Goal: Navigation & Orientation: Find specific page/section

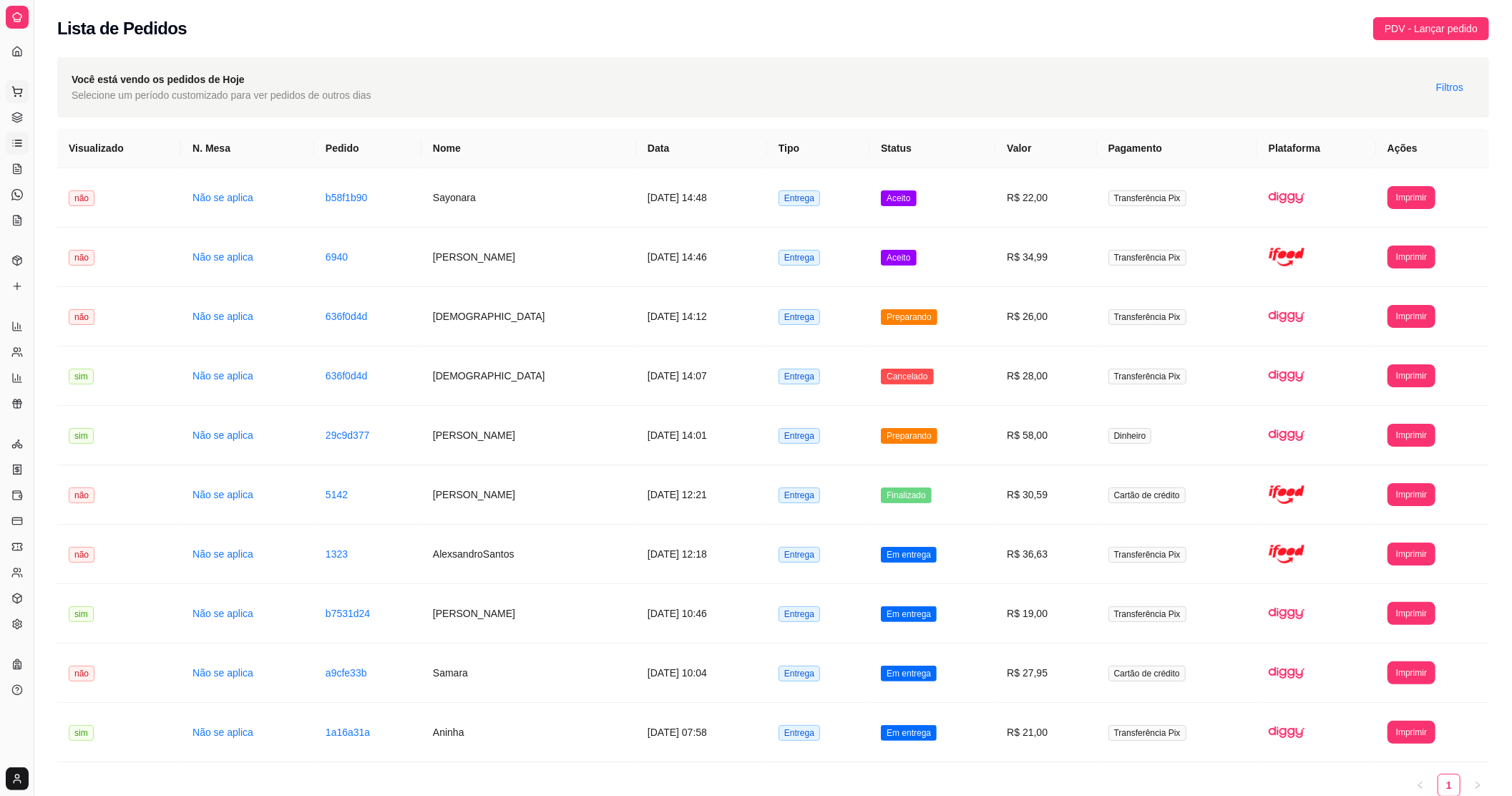
click at [15, 99] on button "Pedidos balcão (PDV)" at bounding box center [17, 92] width 23 height 23
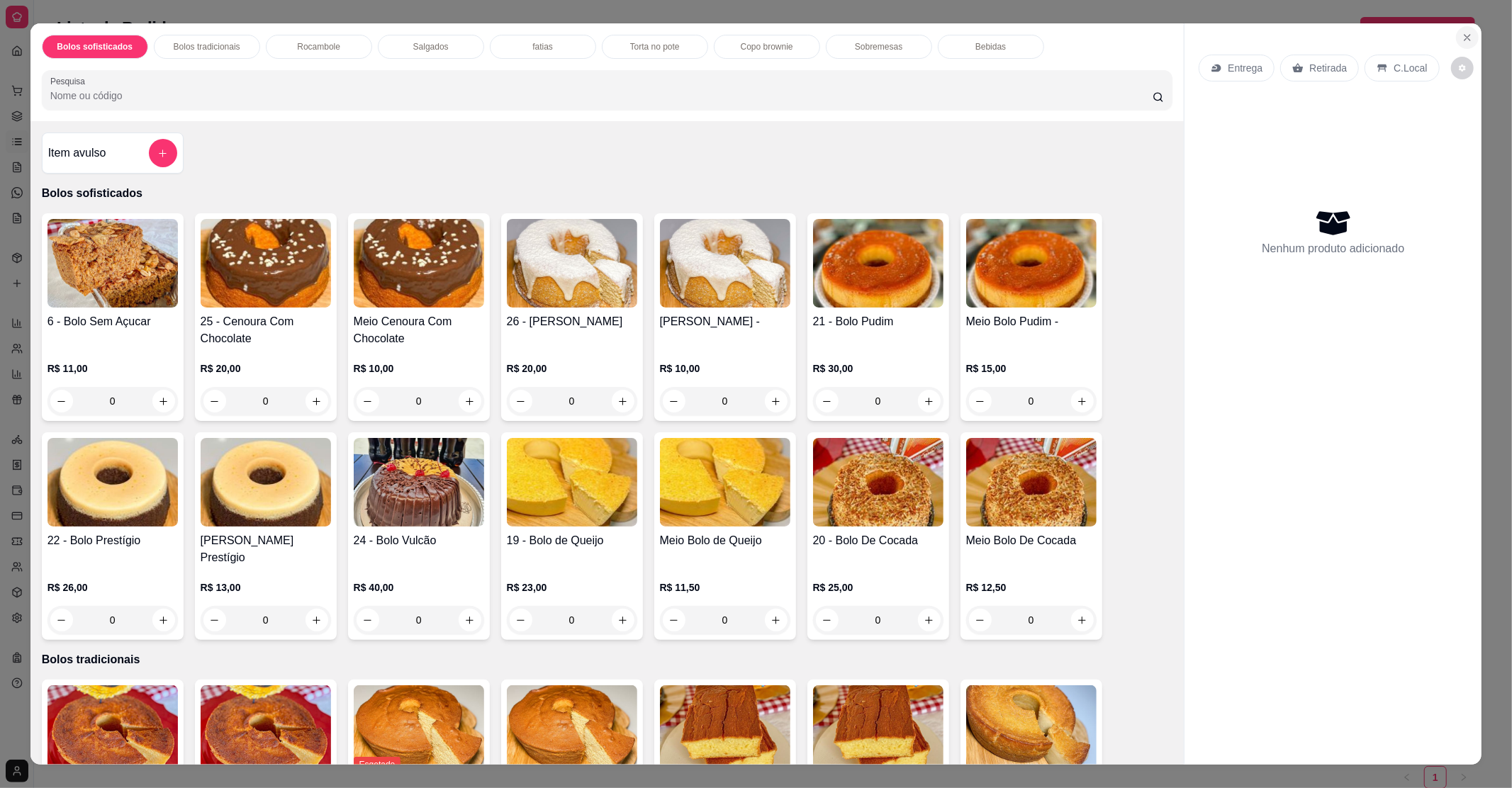
click at [1471, 32] on button "Close" at bounding box center [1467, 38] width 23 height 23
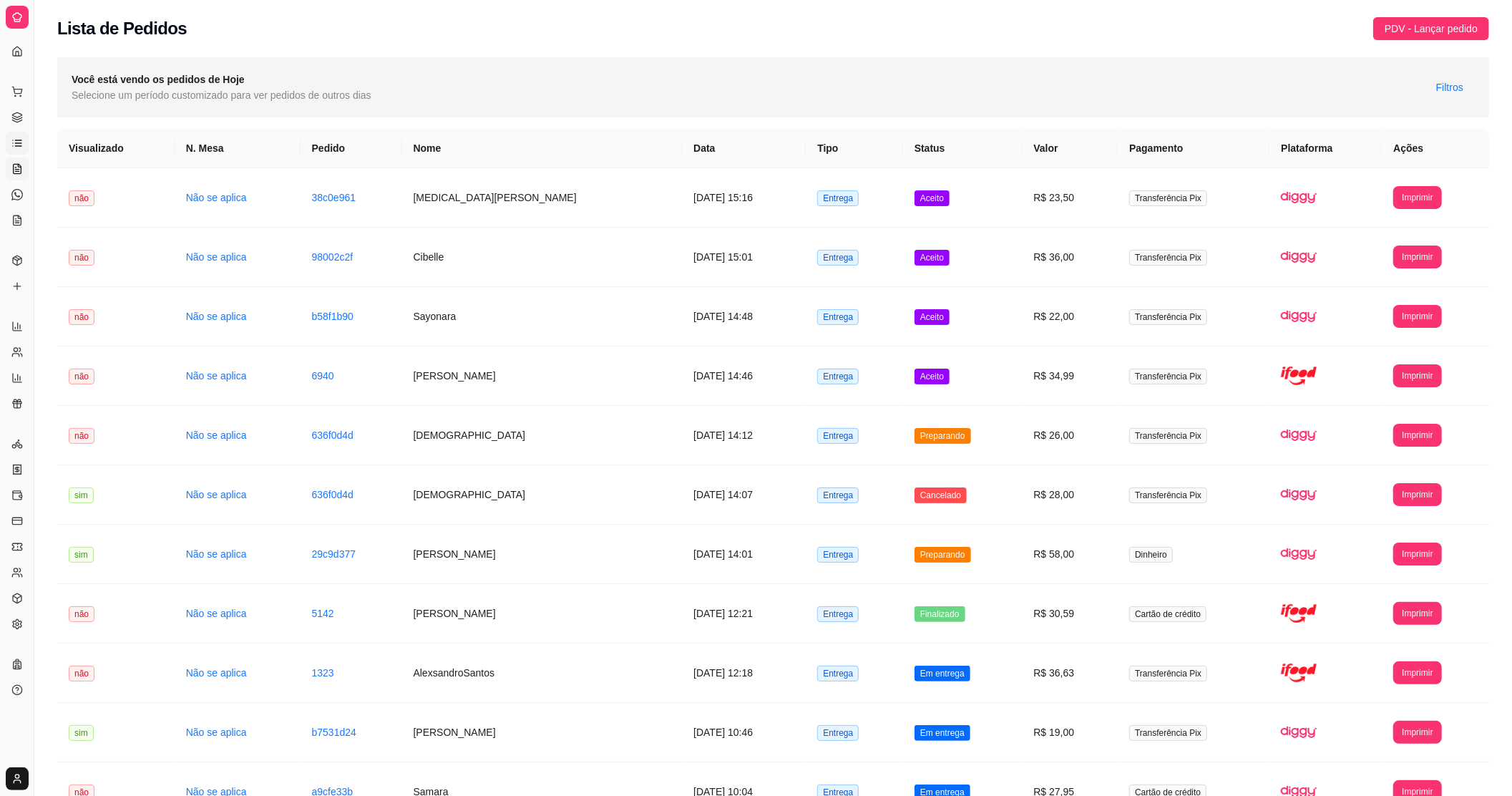
click at [19, 171] on icon at bounding box center [16, 171] width 4 height 0
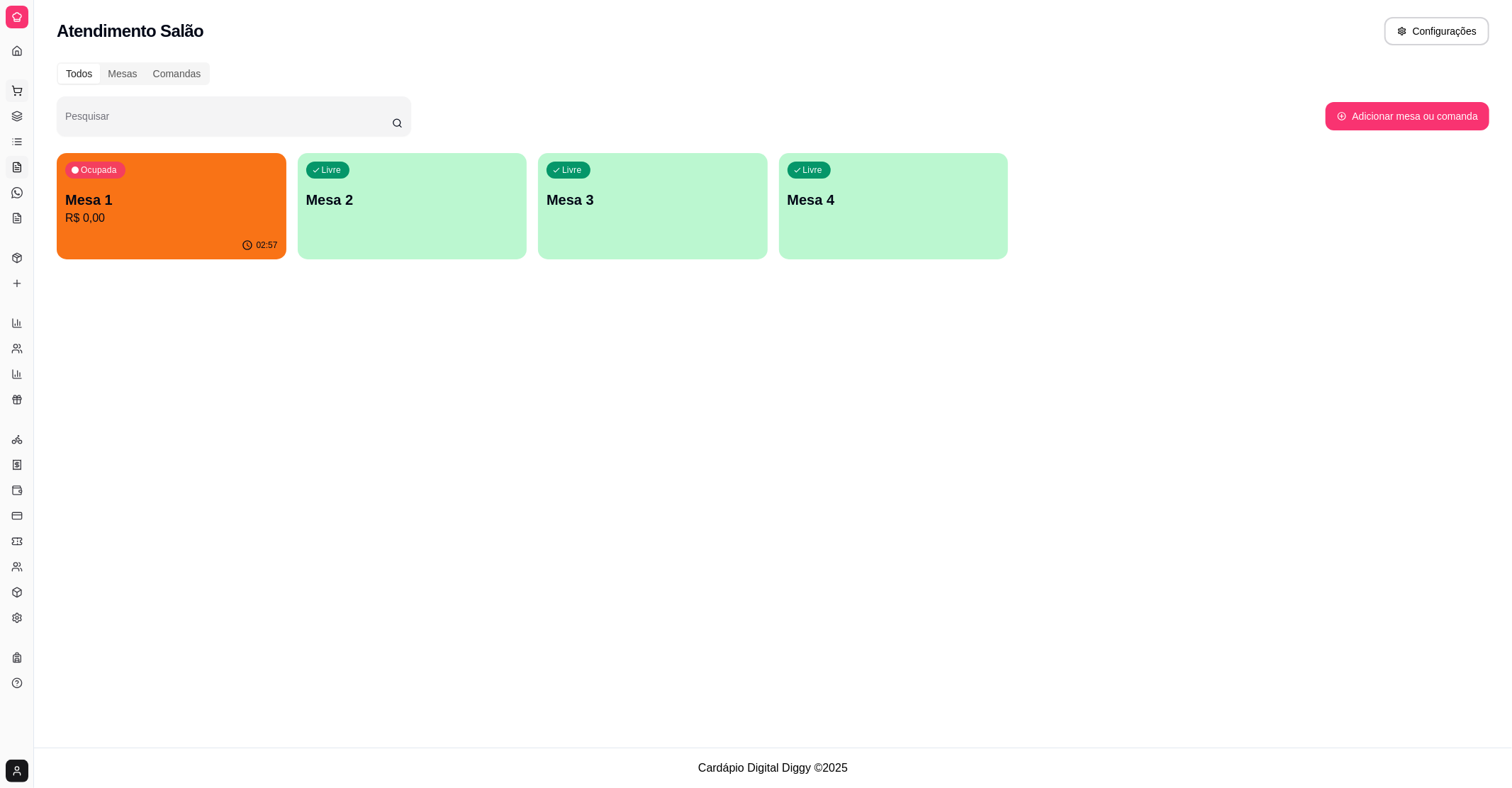
drag, startPoint x: 15, startPoint y: 95, endPoint x: 9, endPoint y: 111, distance: 17.1
click at [15, 99] on button "Pedidos balcão (PDV)" at bounding box center [17, 91] width 23 height 23
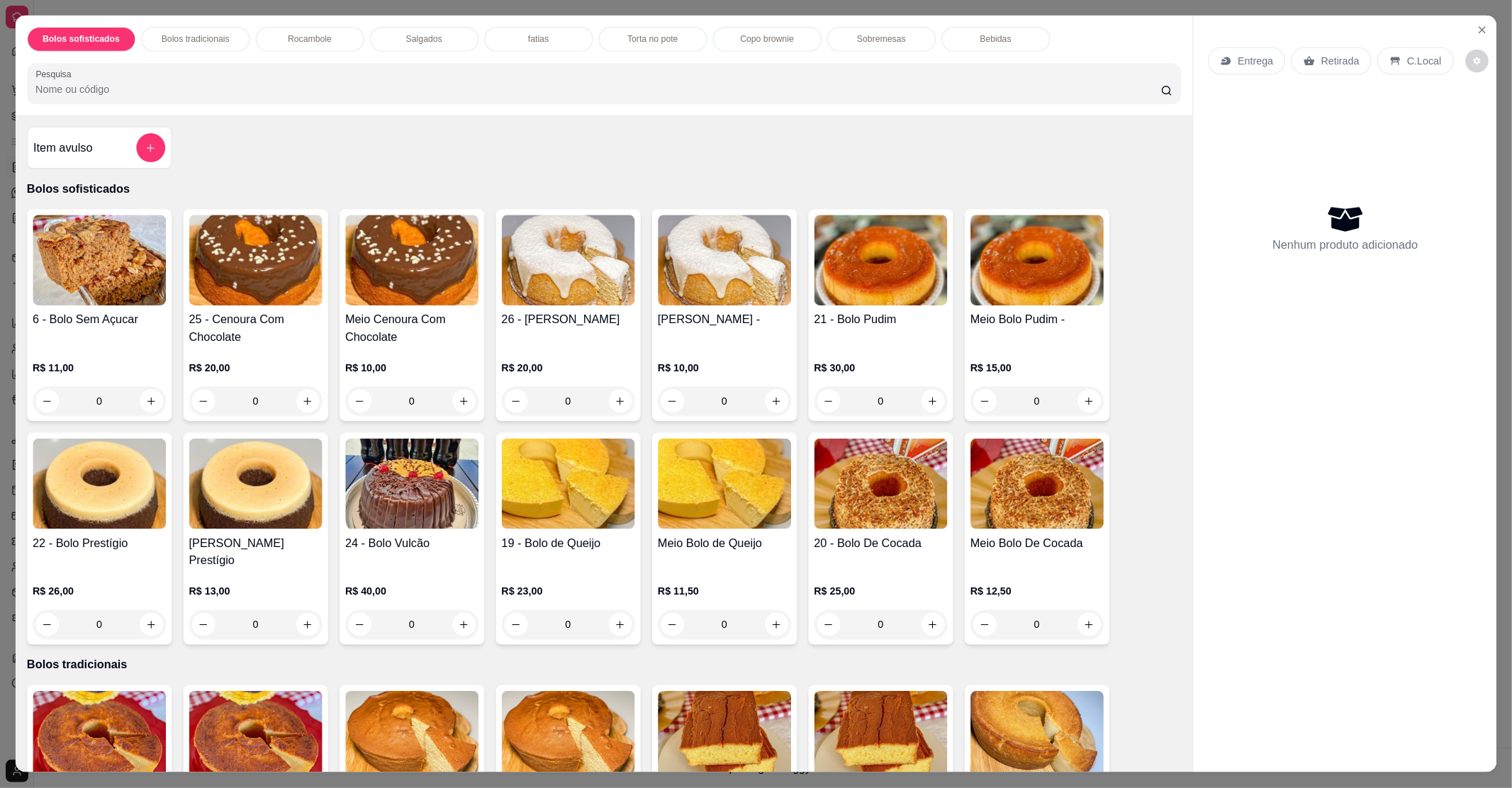
click at [12, 125] on div "Bolos sofisticados Bolos tradicionais Rocambole Salgados fatias Torta no pote C…" at bounding box center [756, 394] width 1543 height 805
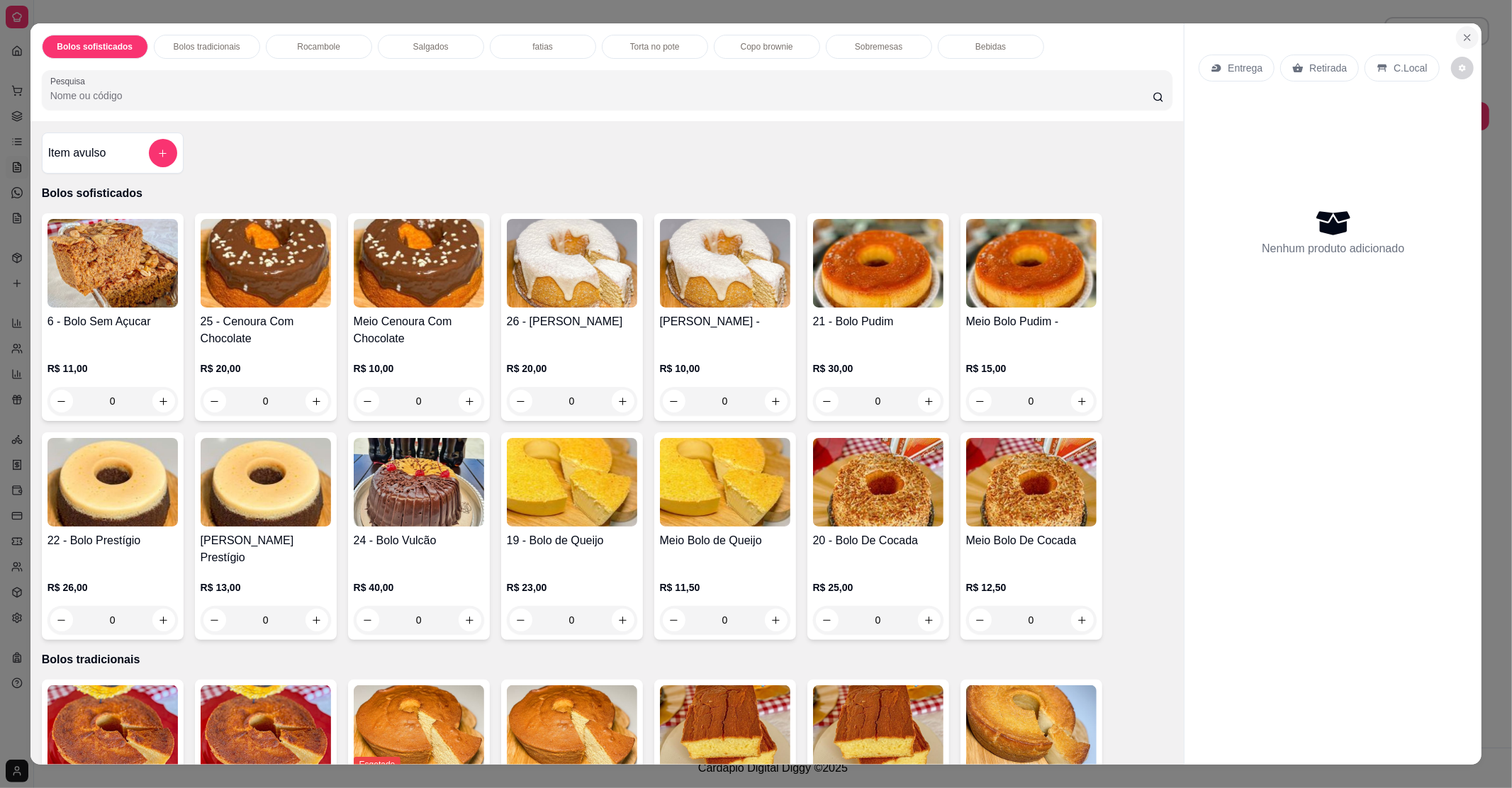
click at [1456, 30] on button "Close" at bounding box center [1467, 38] width 23 height 23
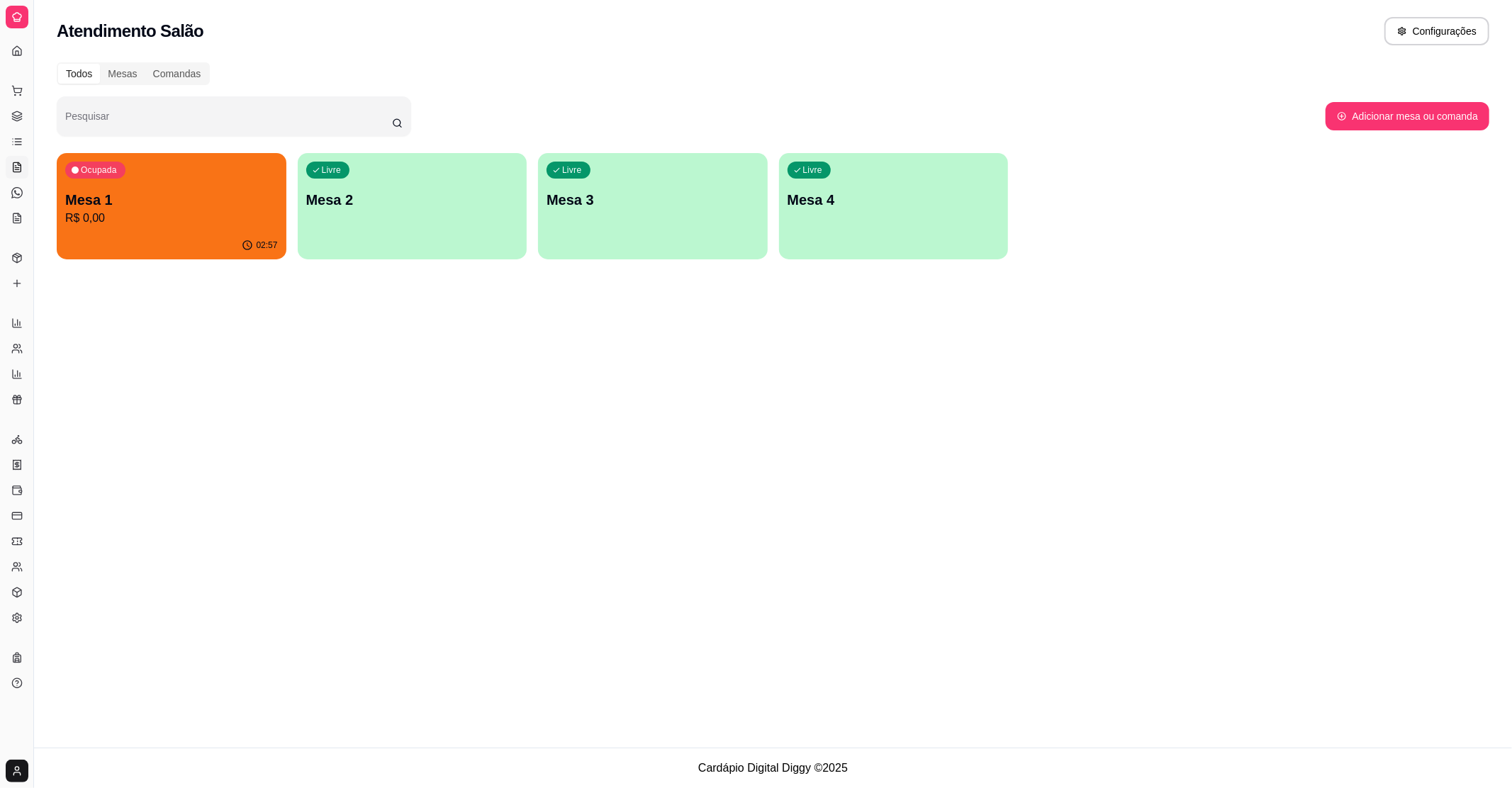
click at [15, 174] on link "Salão / Mesas" at bounding box center [17, 168] width 23 height 23
click at [22, 49] on icon at bounding box center [17, 51] width 12 height 12
